Goal: Task Accomplishment & Management: Use online tool/utility

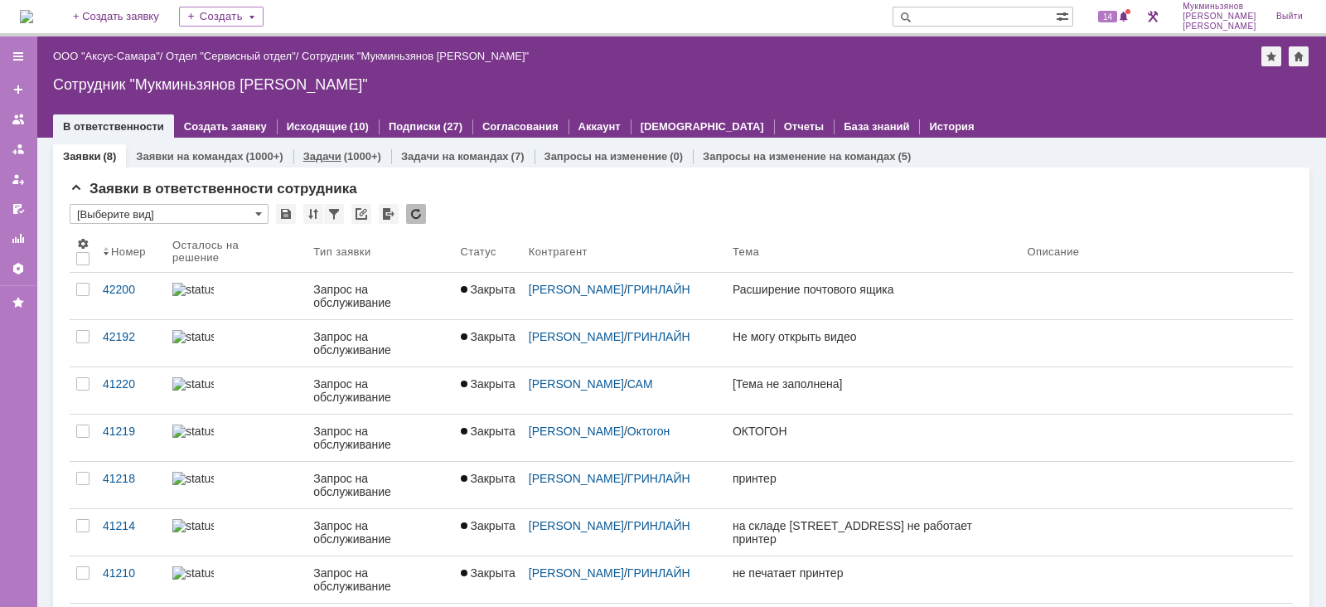
click at [329, 154] on link "Задачи" at bounding box center [322, 156] width 38 height 12
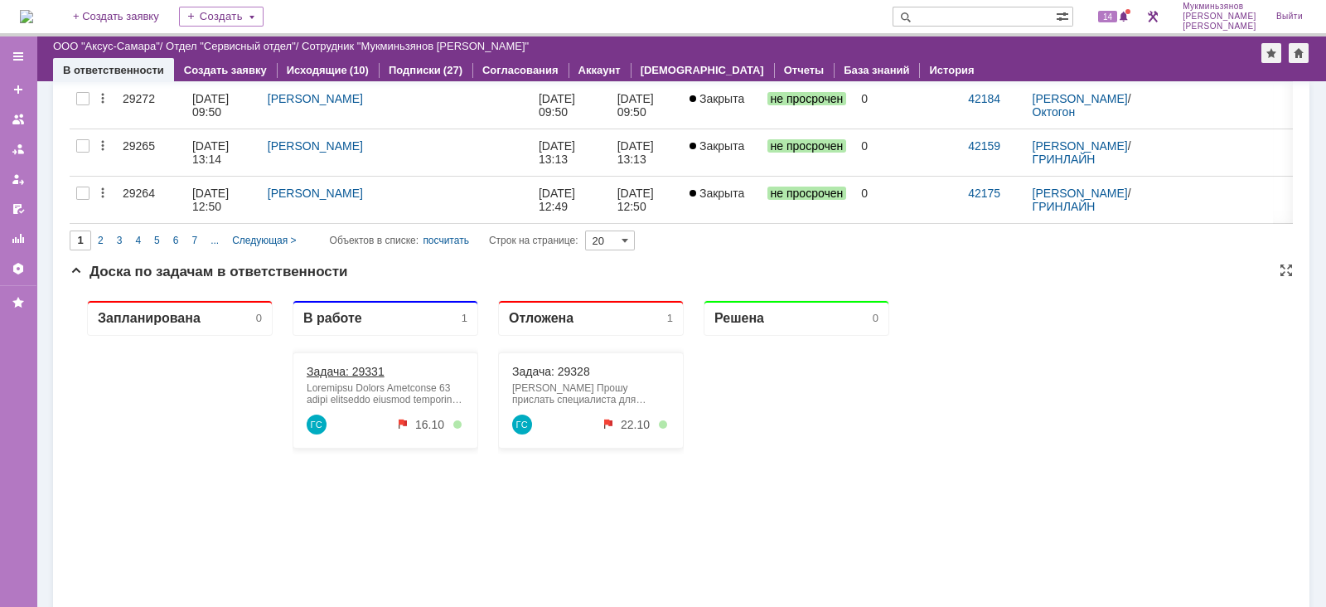
click at [348, 370] on link "Задача: 29331" at bounding box center [346, 371] width 78 height 13
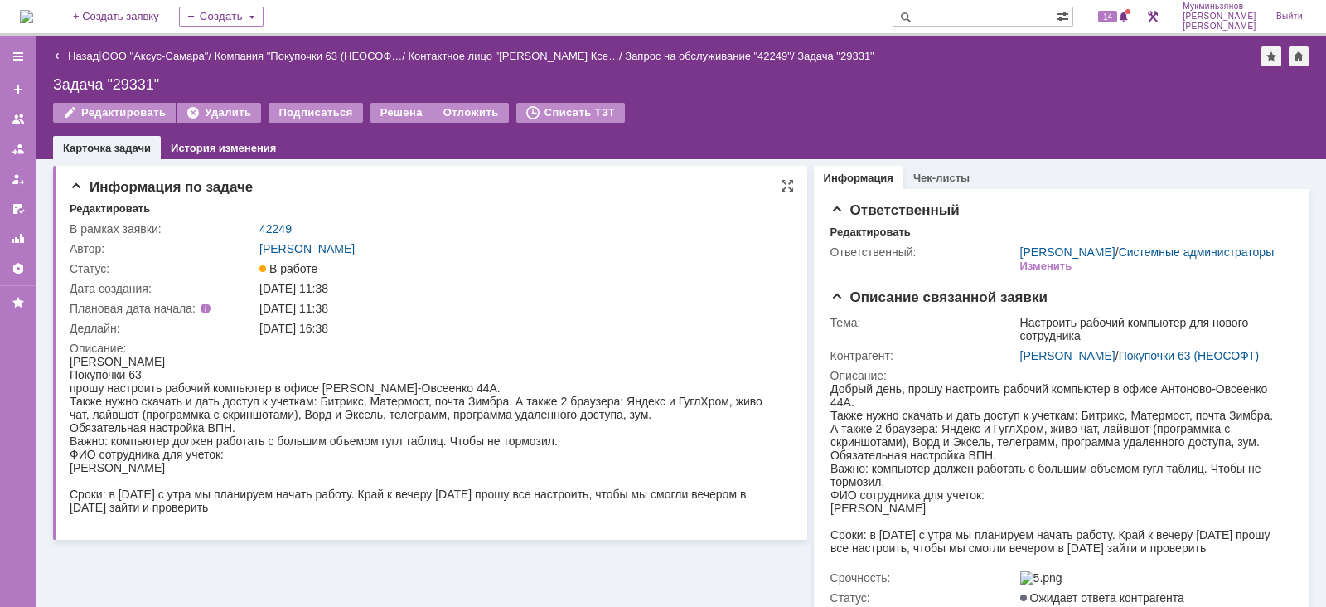
scroll to position [56, 0]
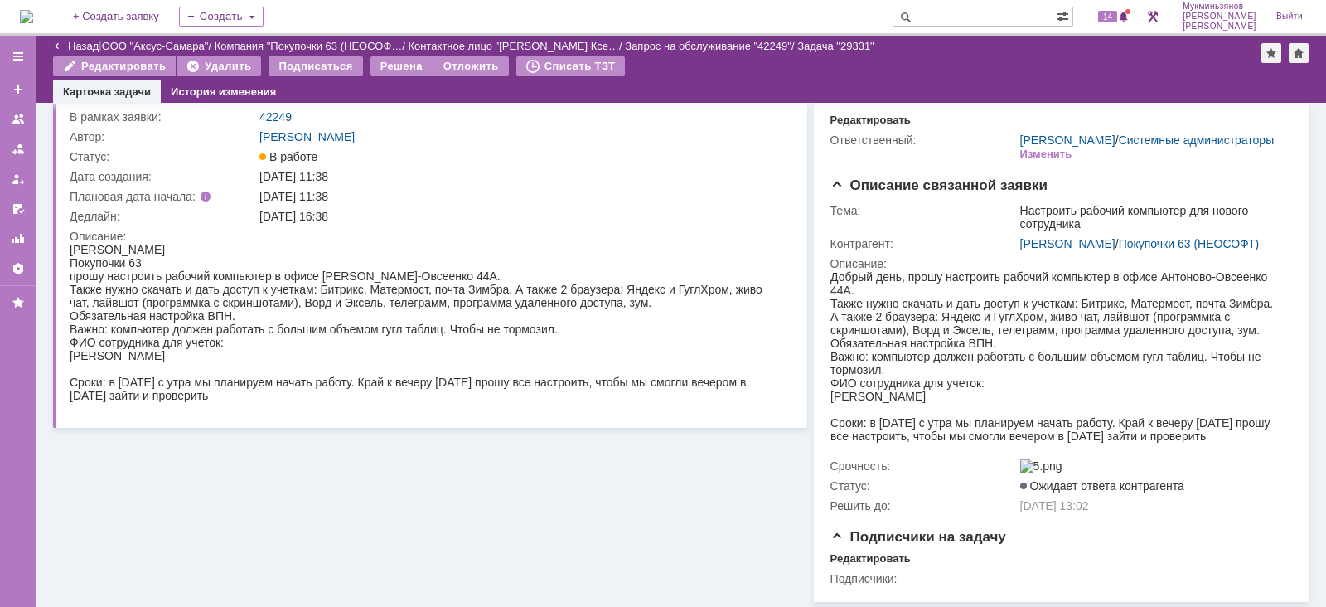
click at [128, 372] on div "прошу настроить рабочий компьютер в офисе Антоново-Овсеенко 44А. Также нужно ск…" at bounding box center [423, 335] width 707 height 133
click at [108, 359] on span "[PERSON_NAME]" at bounding box center [117, 355] width 95 height 13
click at [109, 360] on span "[PERSON_NAME]" at bounding box center [117, 355] width 95 height 13
drag, startPoint x: 113, startPoint y: 359, endPoint x: 71, endPoint y: 356, distance: 41.5
click at [71, 356] on span "[PERSON_NAME]" at bounding box center [117, 355] width 95 height 13
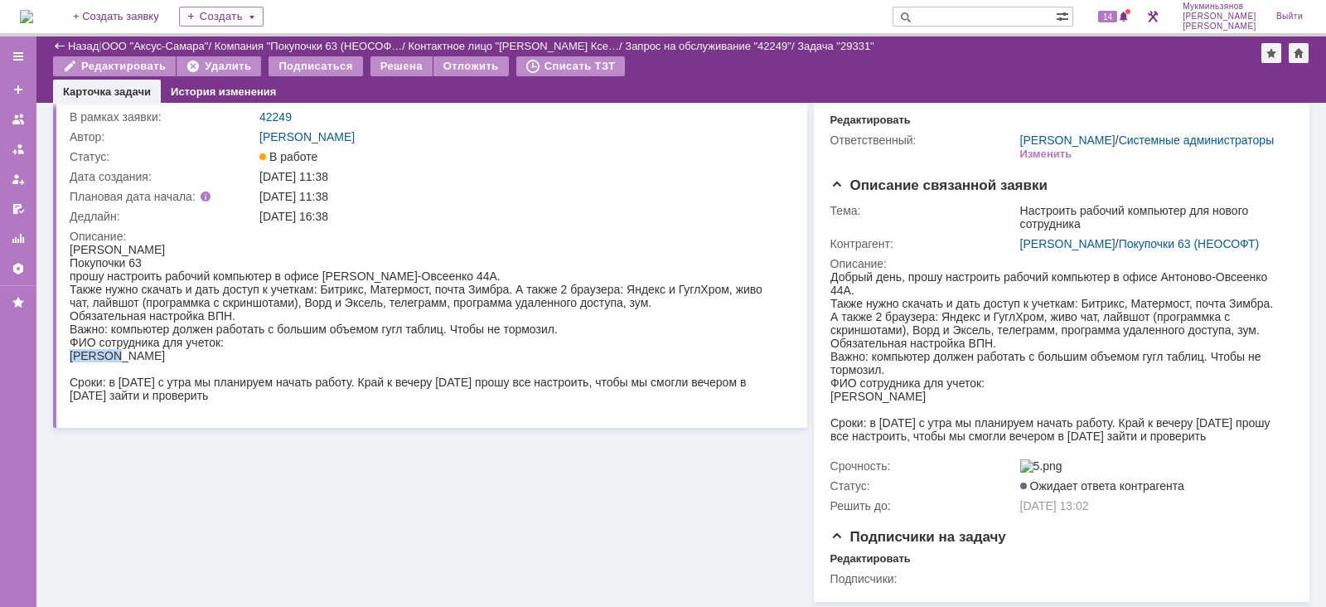
copy span "Кеваева"
click at [475, 278] on div "прошу настроить рабочий компьютер в офисе Антоново-Овсеенко 44А. Также нужно ск…" at bounding box center [423, 335] width 707 height 133
click at [172, 501] on div "Информация по задаче Редактировать В рамках заявки: 42249 Автор: Галстьян Степа…" at bounding box center [430, 324] width 754 height 554
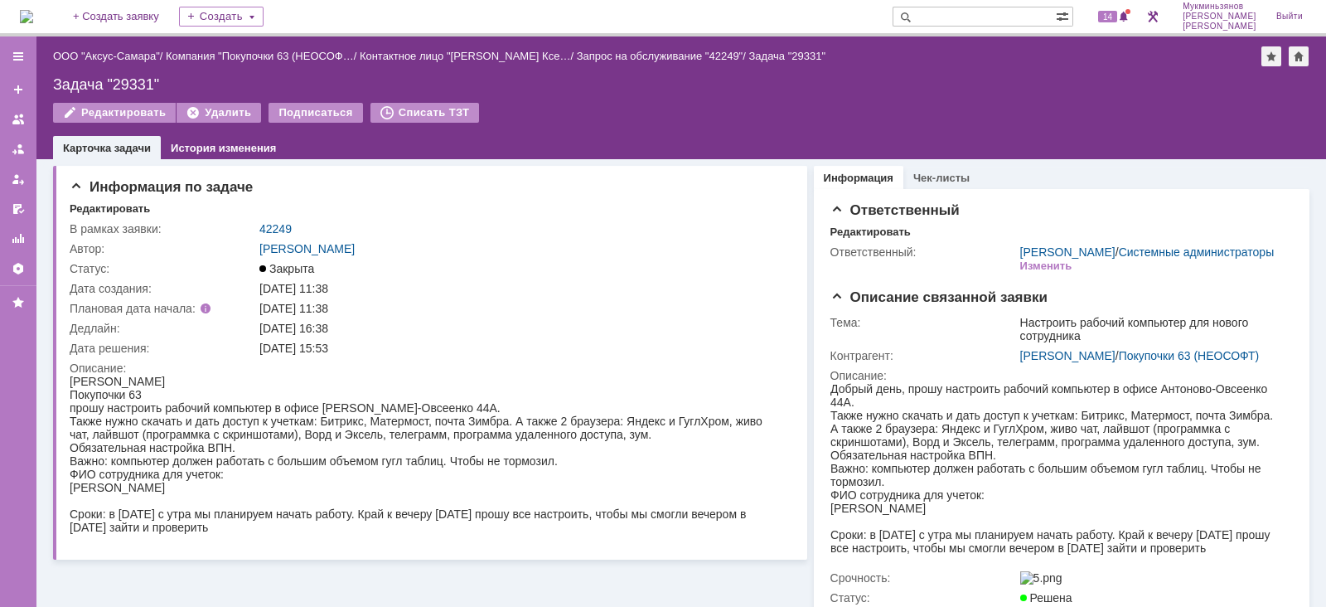
click at [33, 10] on img at bounding box center [26, 16] width 13 height 13
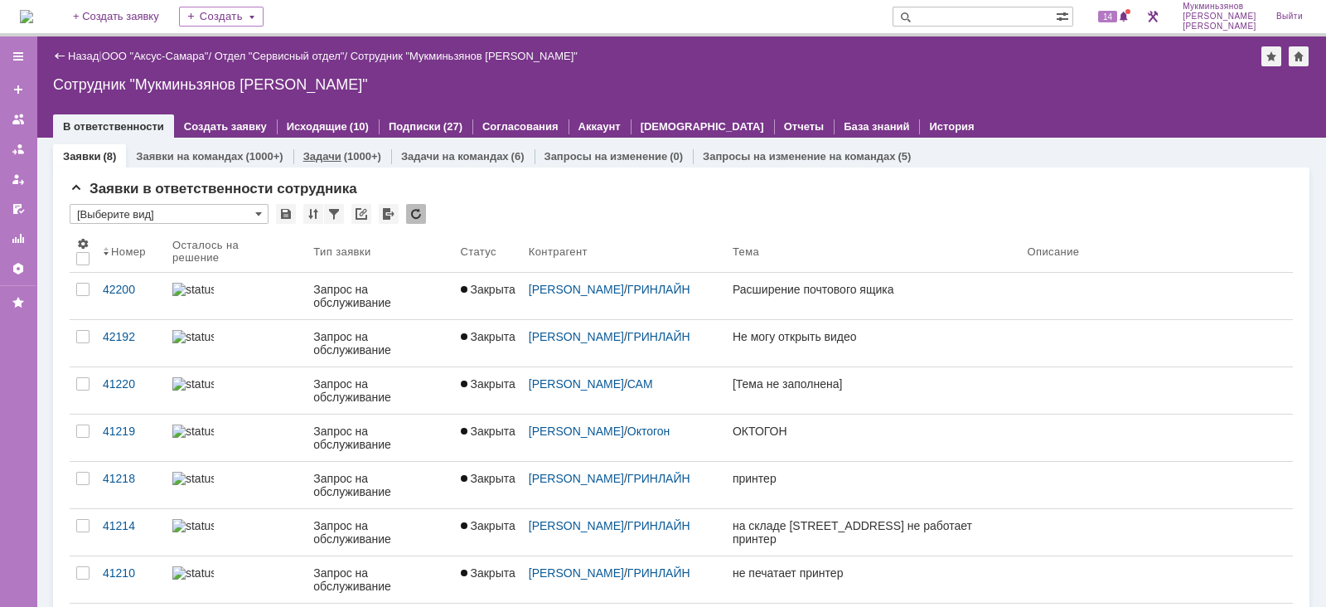
click at [348, 146] on div "Задачи (1000+)" at bounding box center [342, 156] width 98 height 24
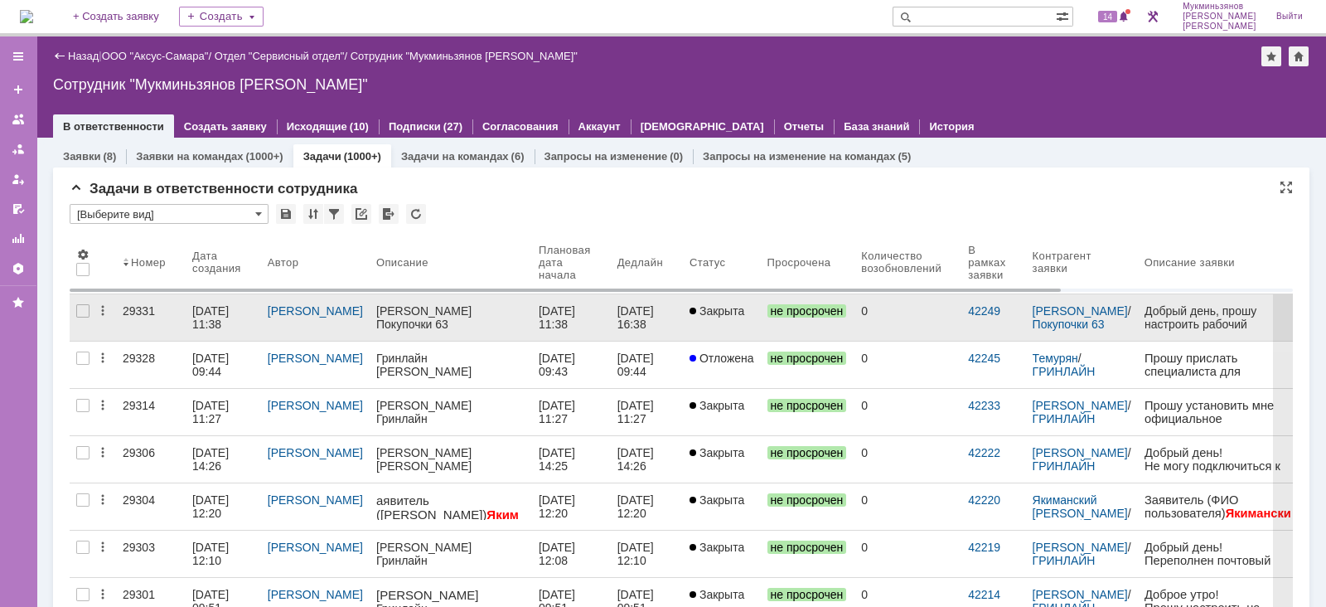
click at [540, 312] on div "[DATE] 11:38" at bounding box center [559, 317] width 40 height 27
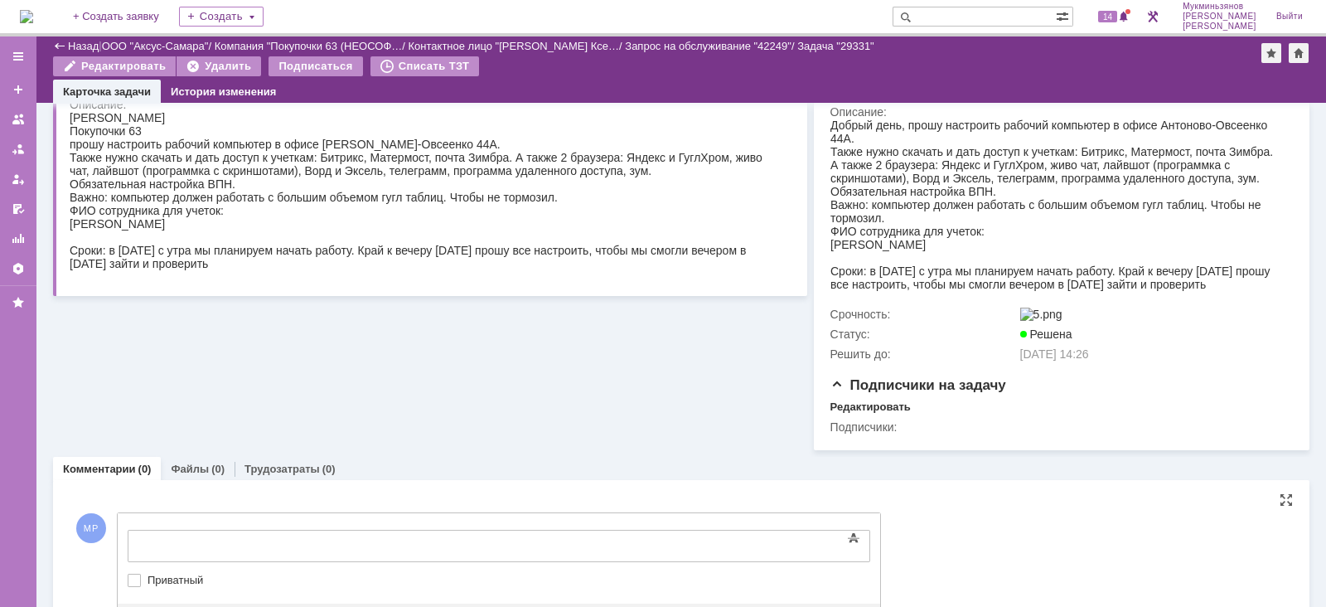
click at [237, 529] on div "Текст" at bounding box center [499, 527] width 742 height 5
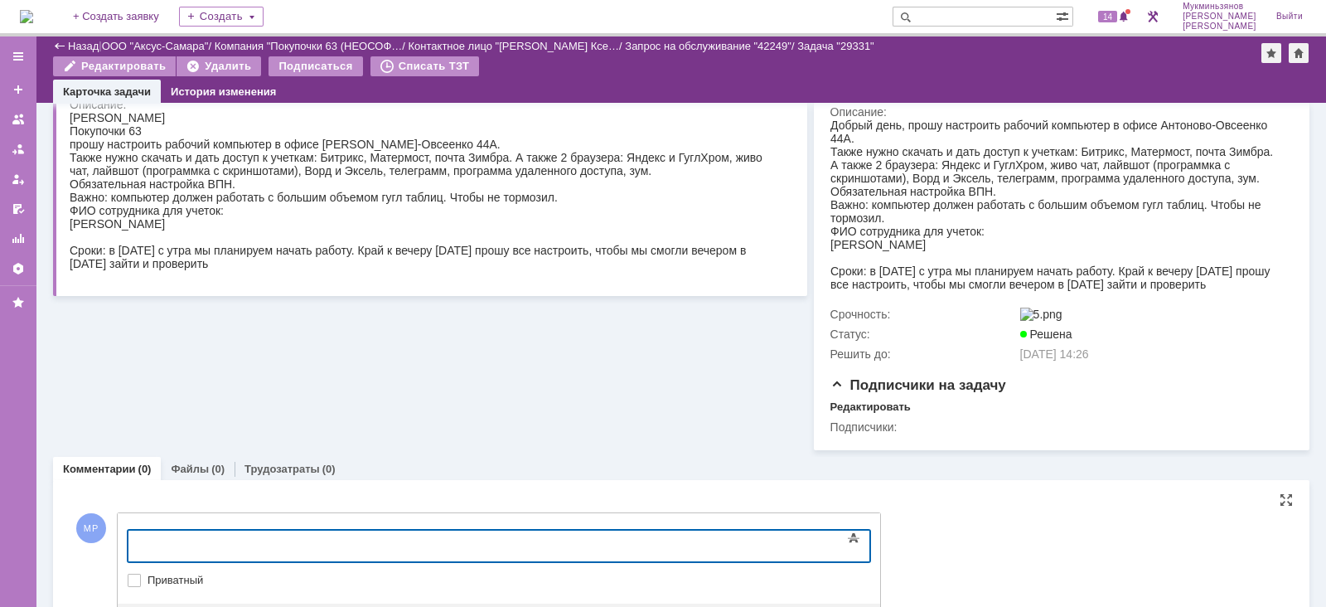
click at [251, 533] on body at bounding box center [262, 544] width 249 height 28
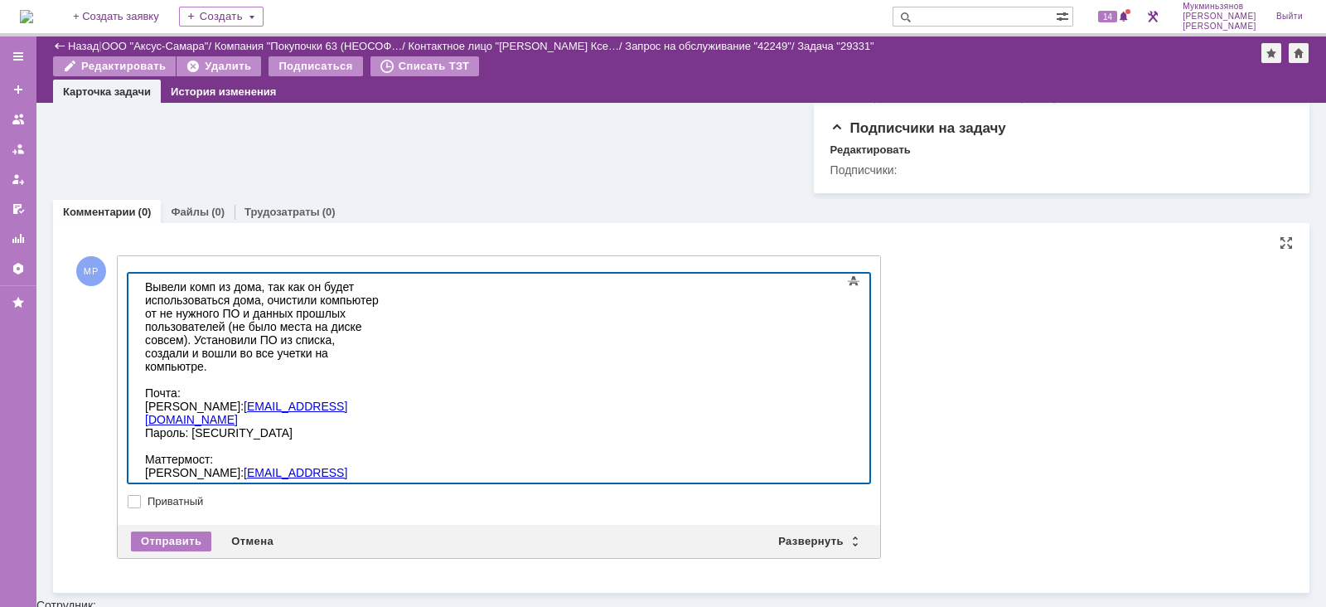
scroll to position [472, 0]
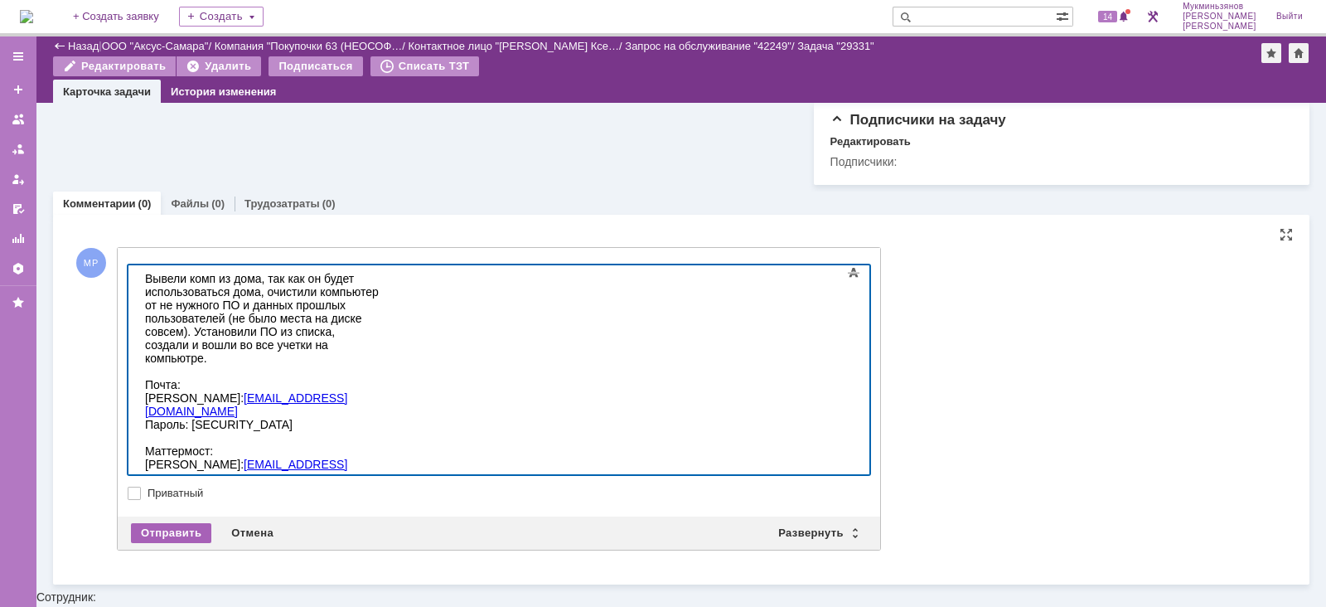
click at [181, 543] on div "Отправить" at bounding box center [171, 533] width 80 height 20
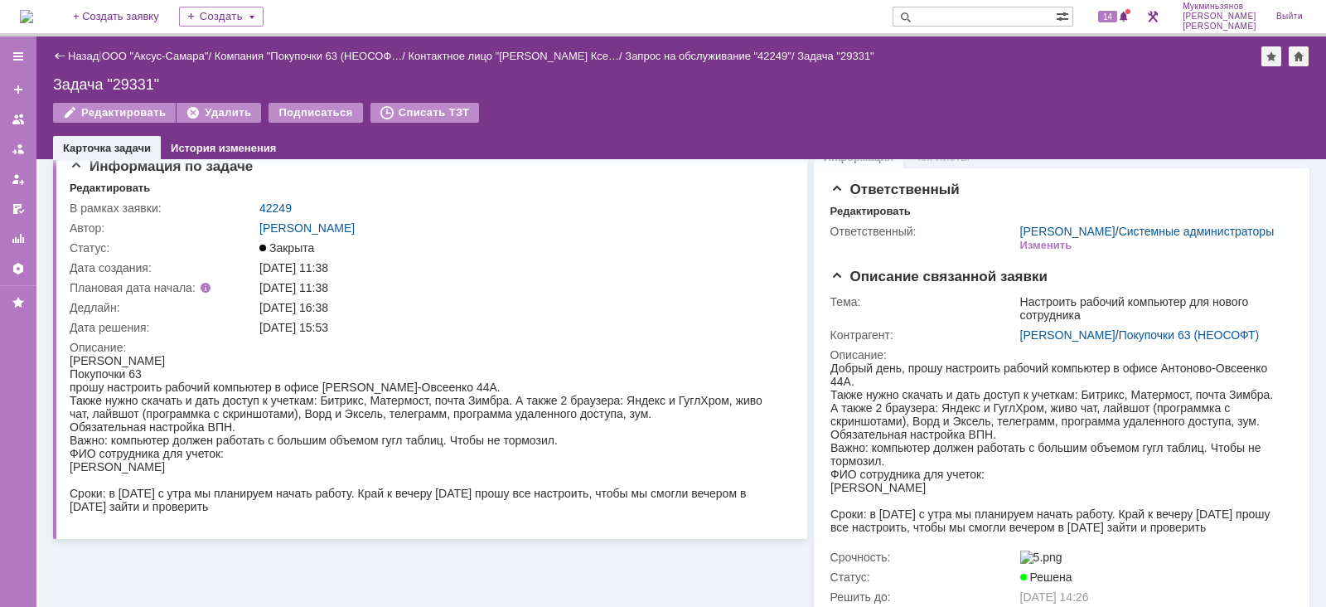
scroll to position [0, 0]
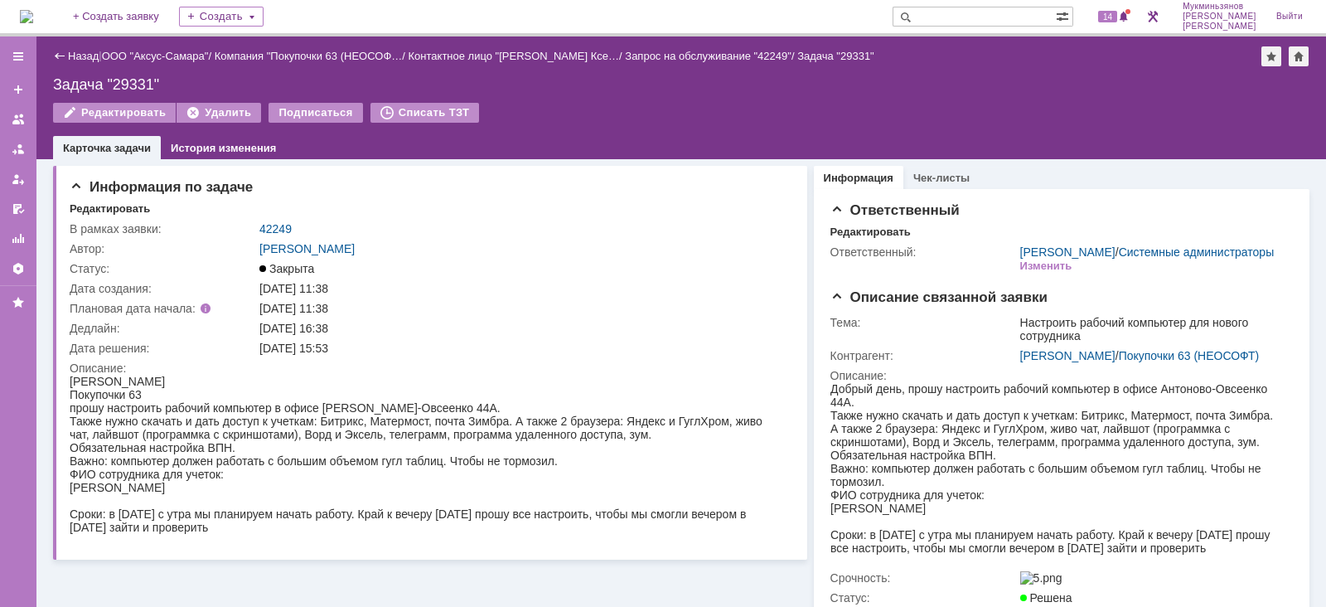
click at [33, 22] on img at bounding box center [26, 16] width 13 height 13
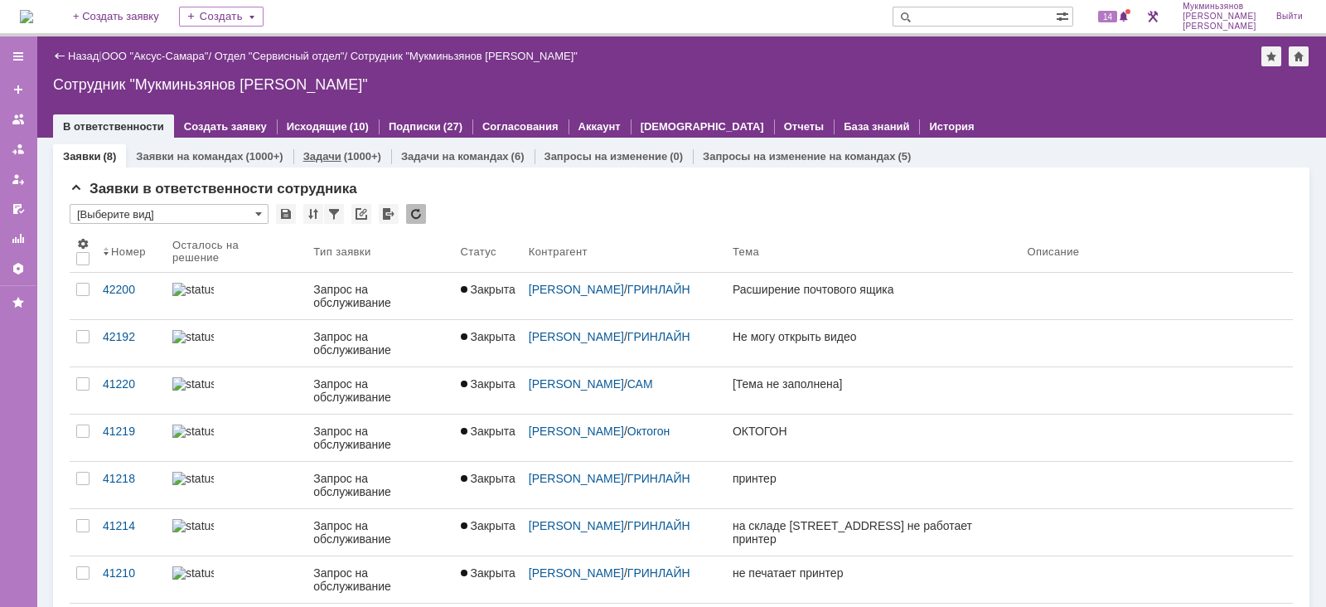
click at [315, 155] on link "Задачи" at bounding box center [322, 156] width 38 height 12
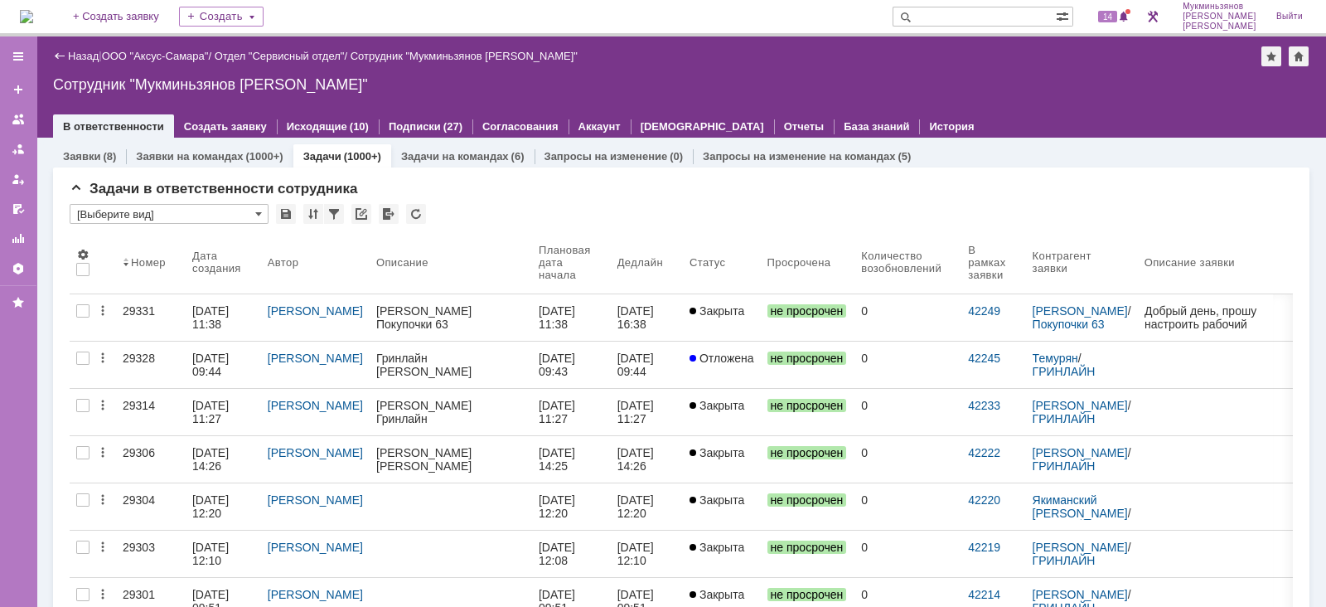
click at [532, 308] on link "[DATE] 11:38" at bounding box center [571, 317] width 79 height 46
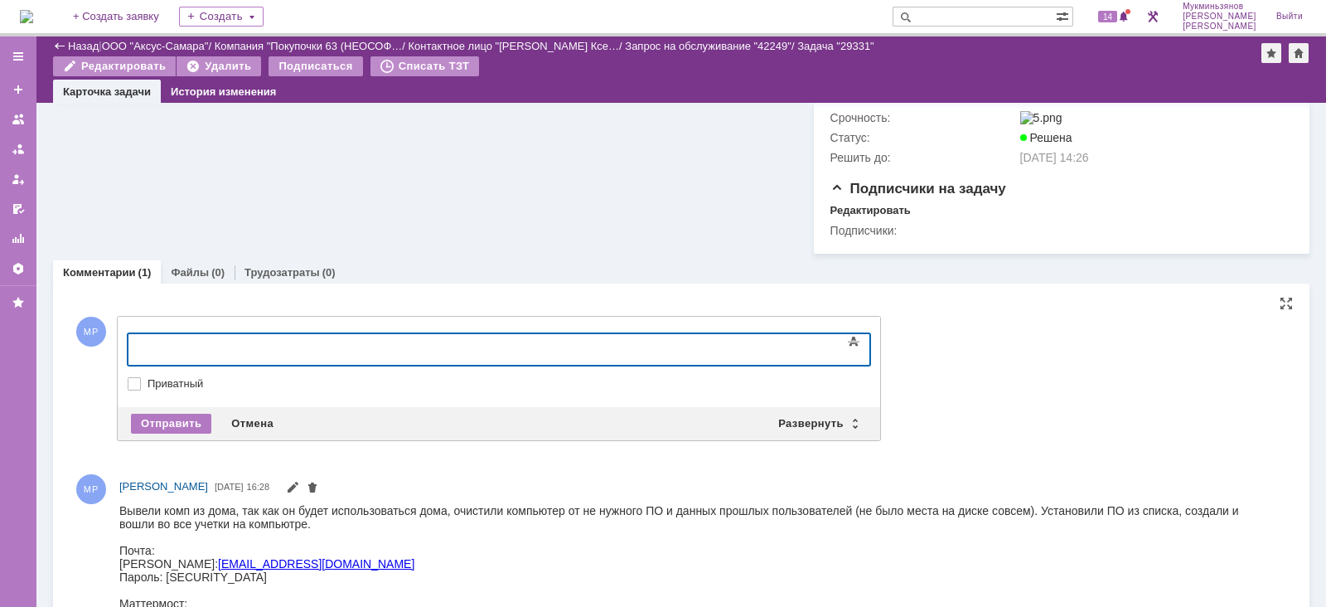
click at [387, 336] on body at bounding box center [262, 348] width 249 height 28
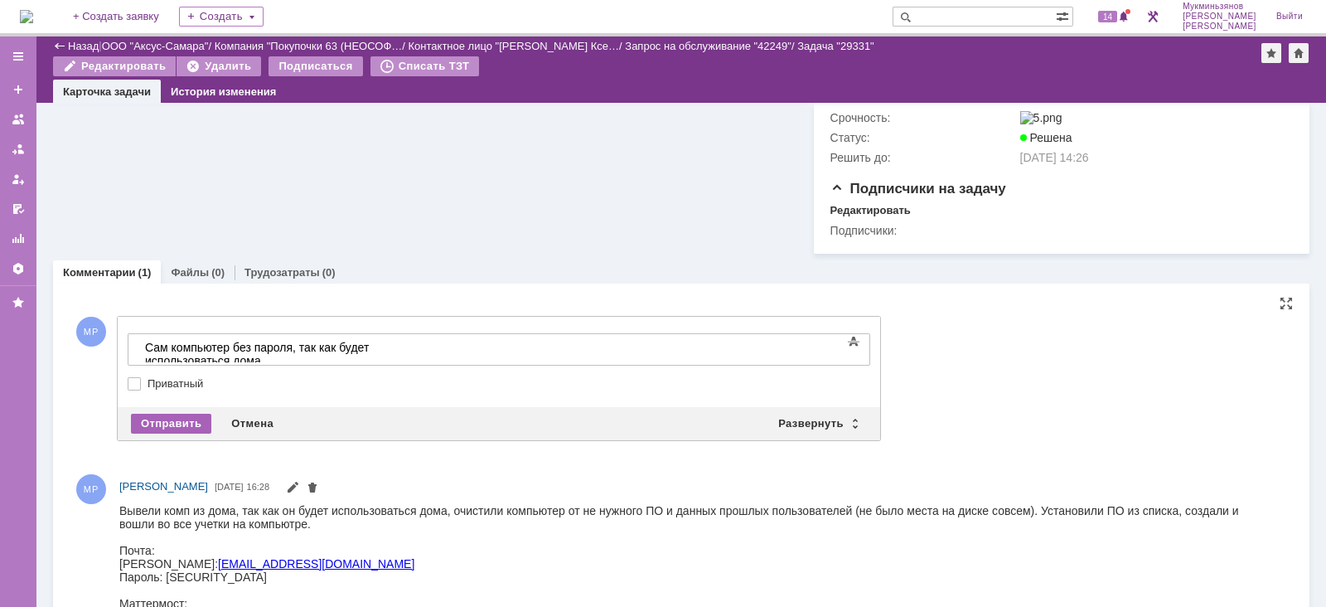
click at [159, 433] on div "Отправить" at bounding box center [171, 423] width 80 height 20
